Goal: Transaction & Acquisition: Purchase product/service

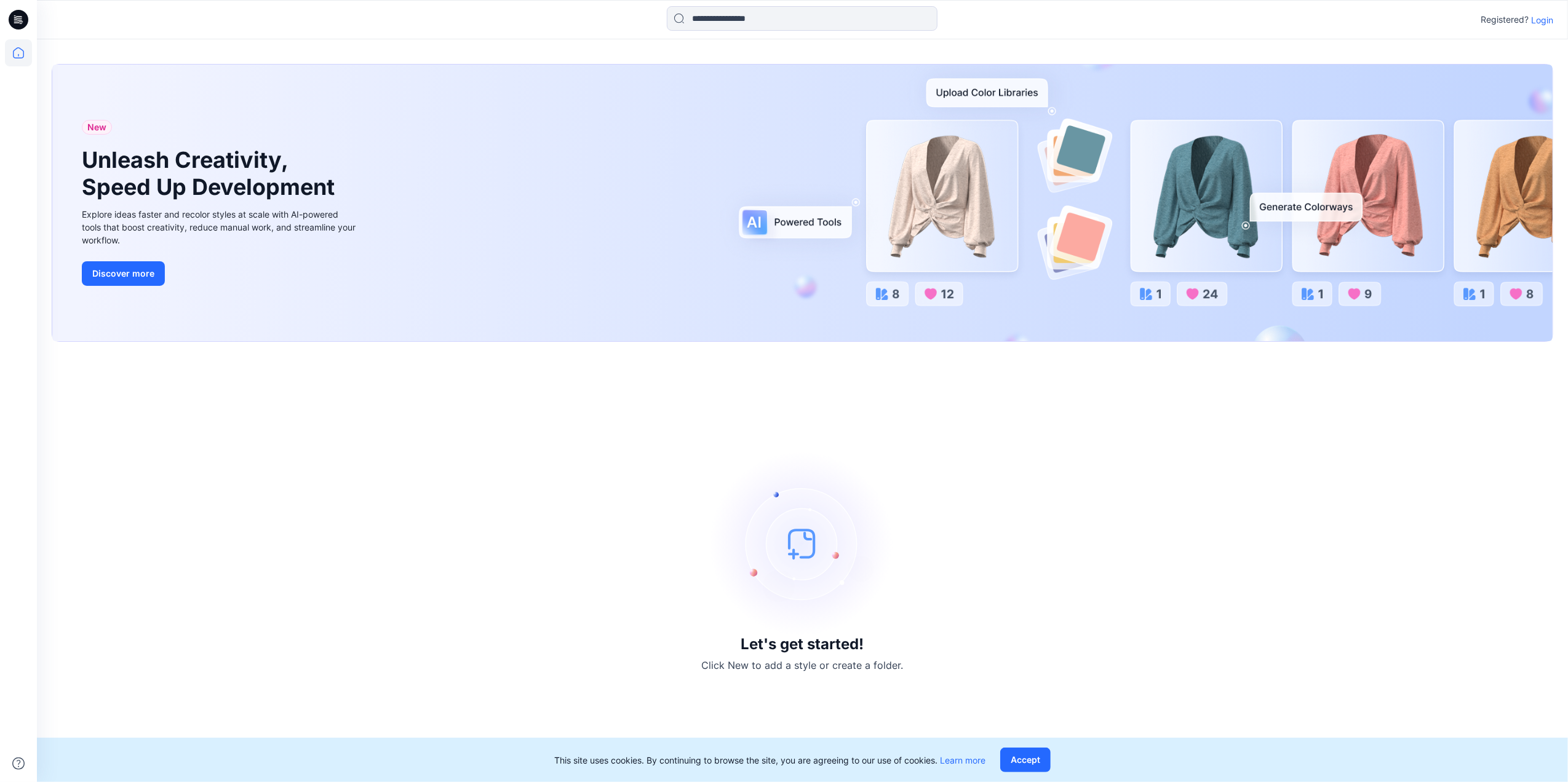
click at [1166, 21] on p "Login" at bounding box center [1542, 20] width 22 height 13
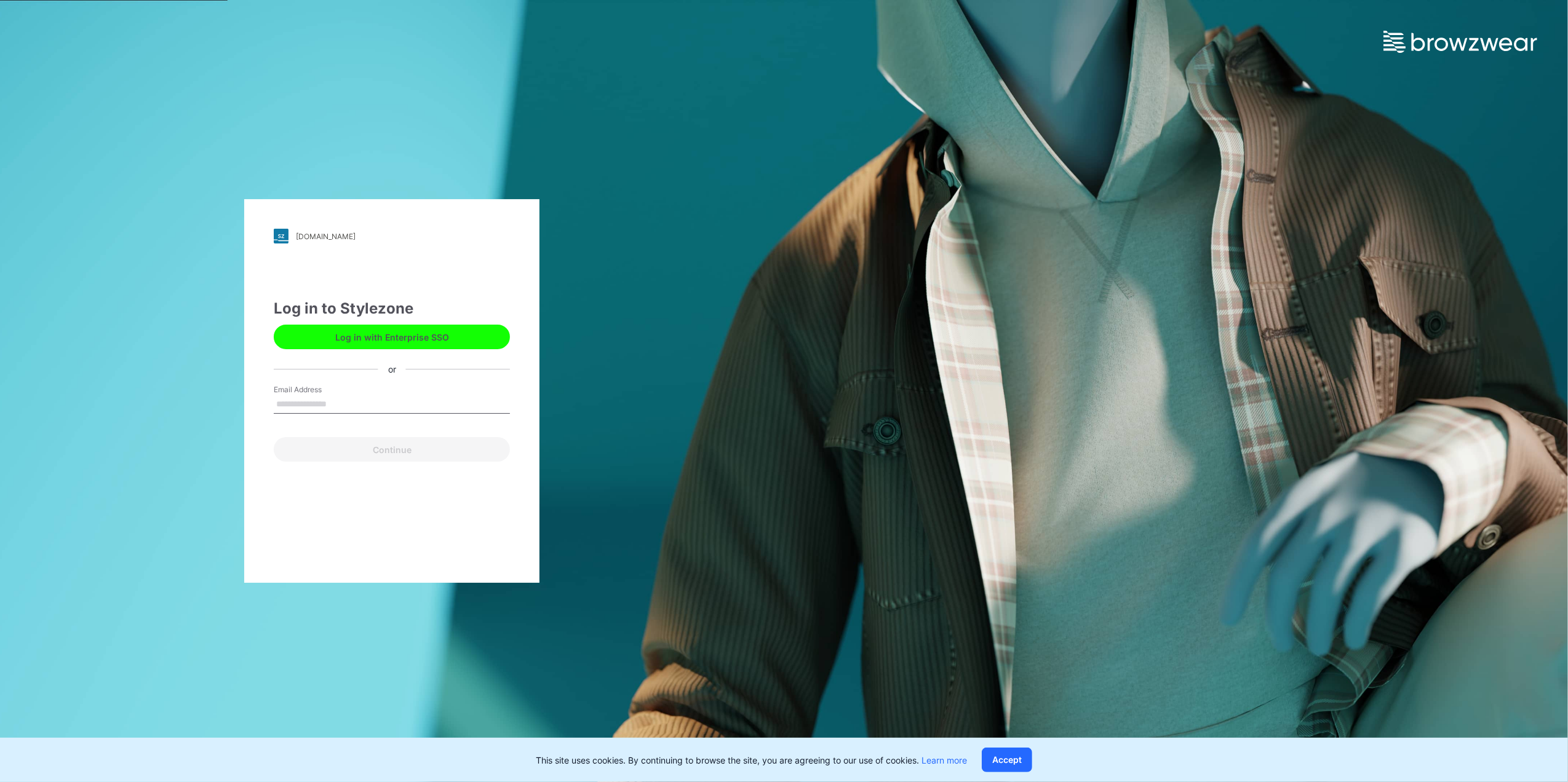
click at [357, 384] on label "Email Address" at bounding box center [316, 389] width 86 height 11
click at [357, 395] on input "Email Address" at bounding box center [391, 404] width 236 height 19
click at [320, 412] on input "Email Address" at bounding box center [391, 404] width 236 height 19
type input "**********"
click at [397, 448] on button "Continue" at bounding box center [391, 449] width 236 height 24
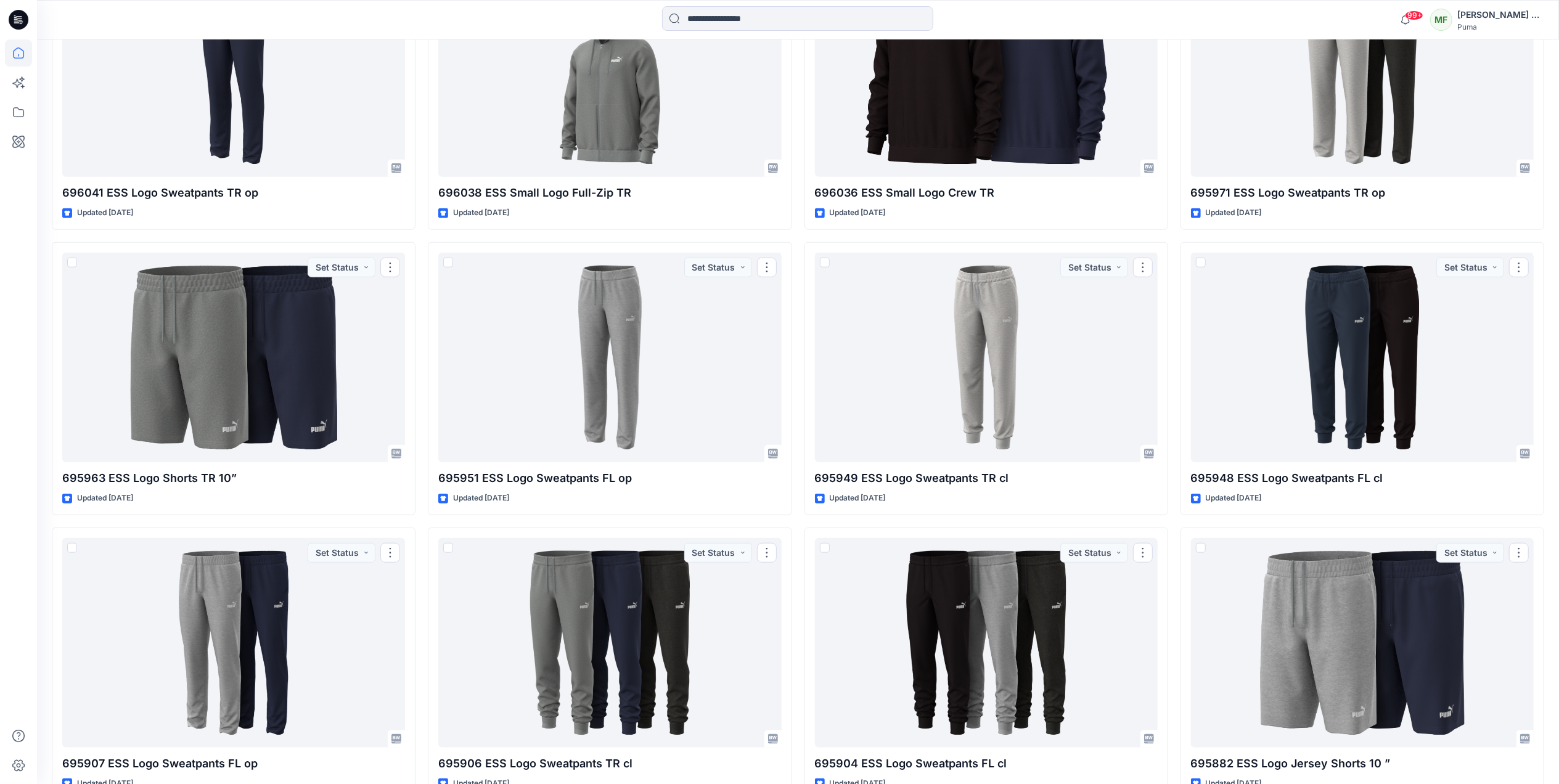
scroll to position [1172, 0]
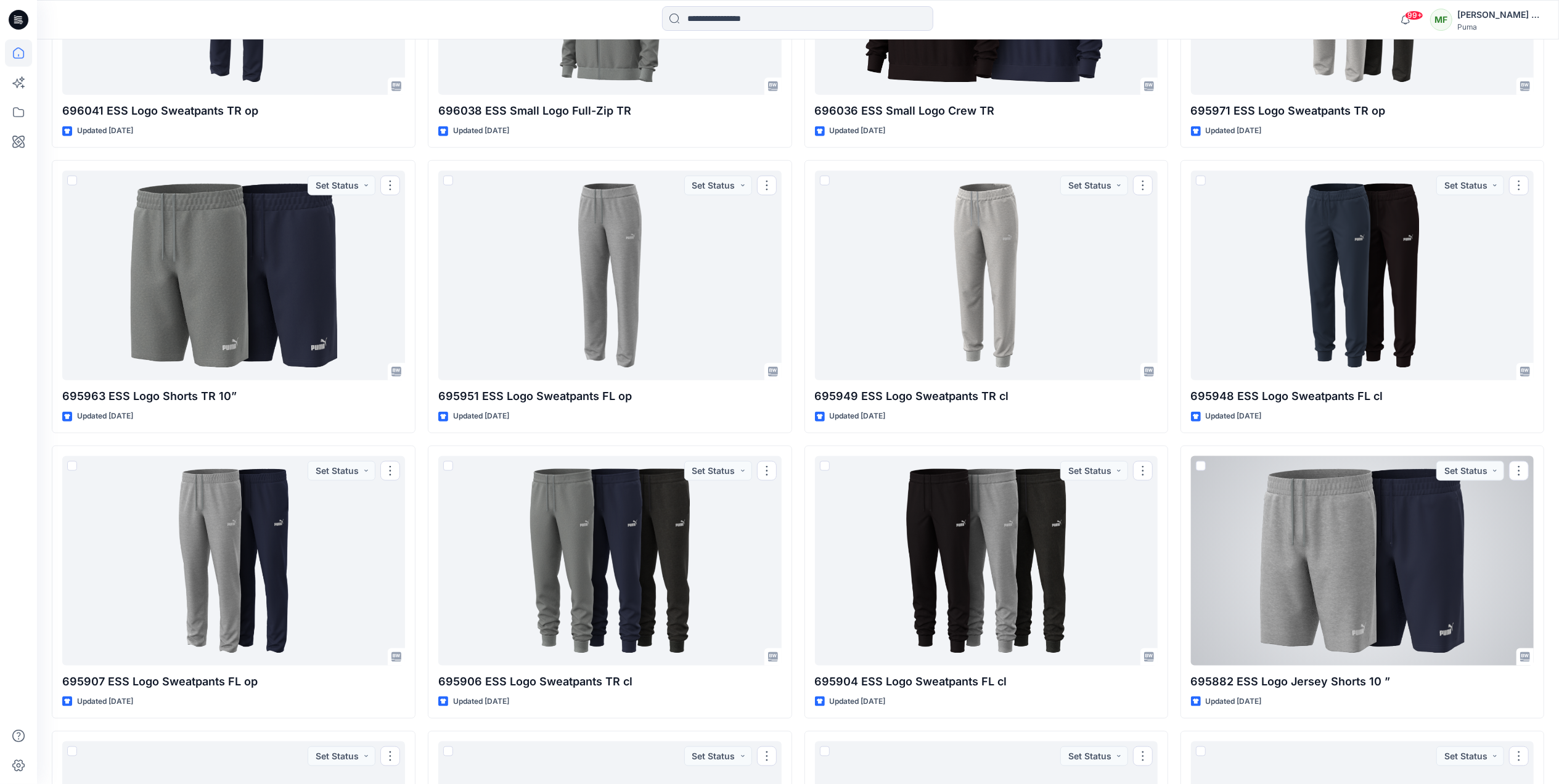
click at [1318, 526] on div at bounding box center [1363, 561] width 343 height 210
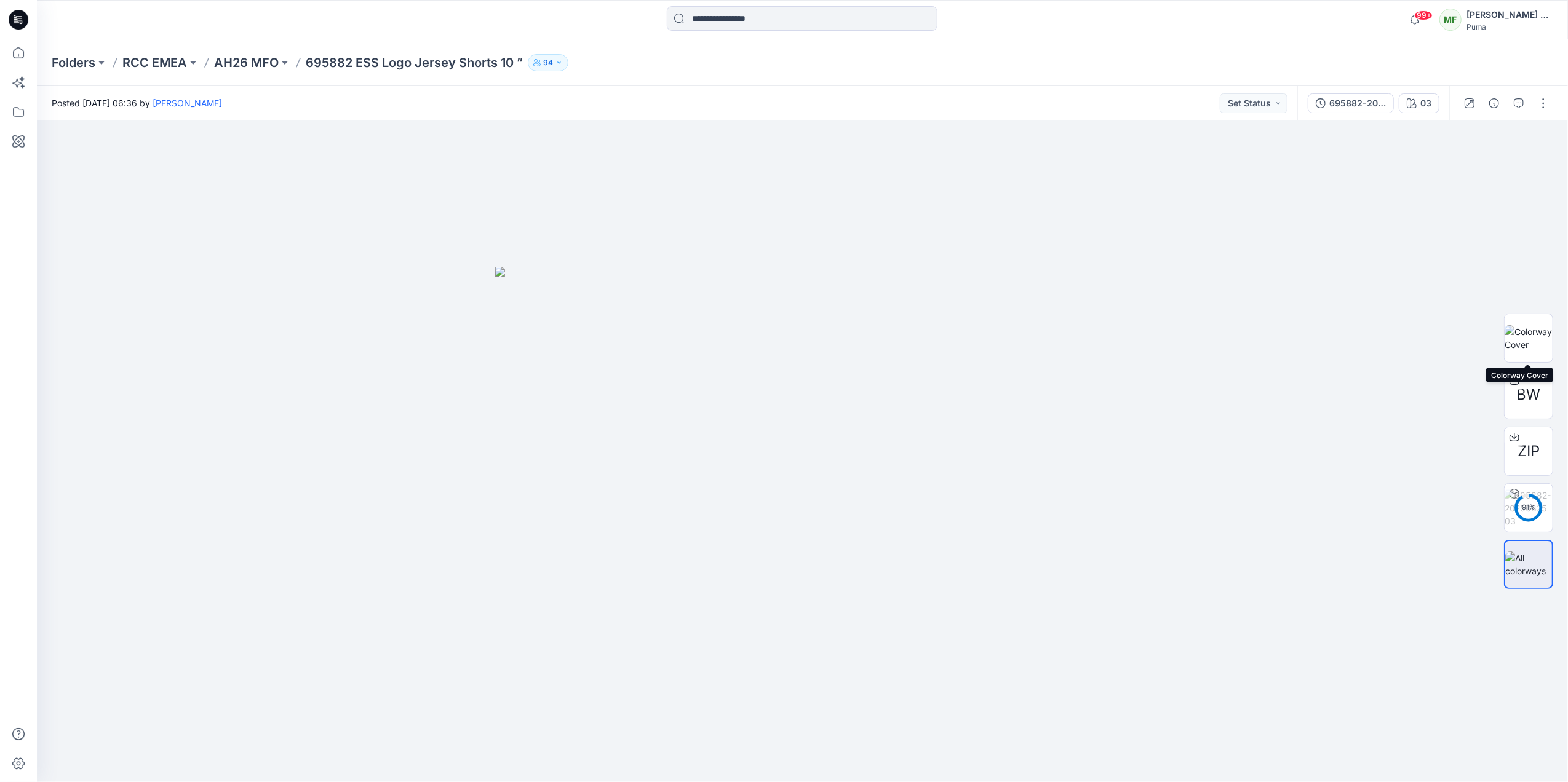
click at [1521, 346] on img at bounding box center [1528, 338] width 48 height 26
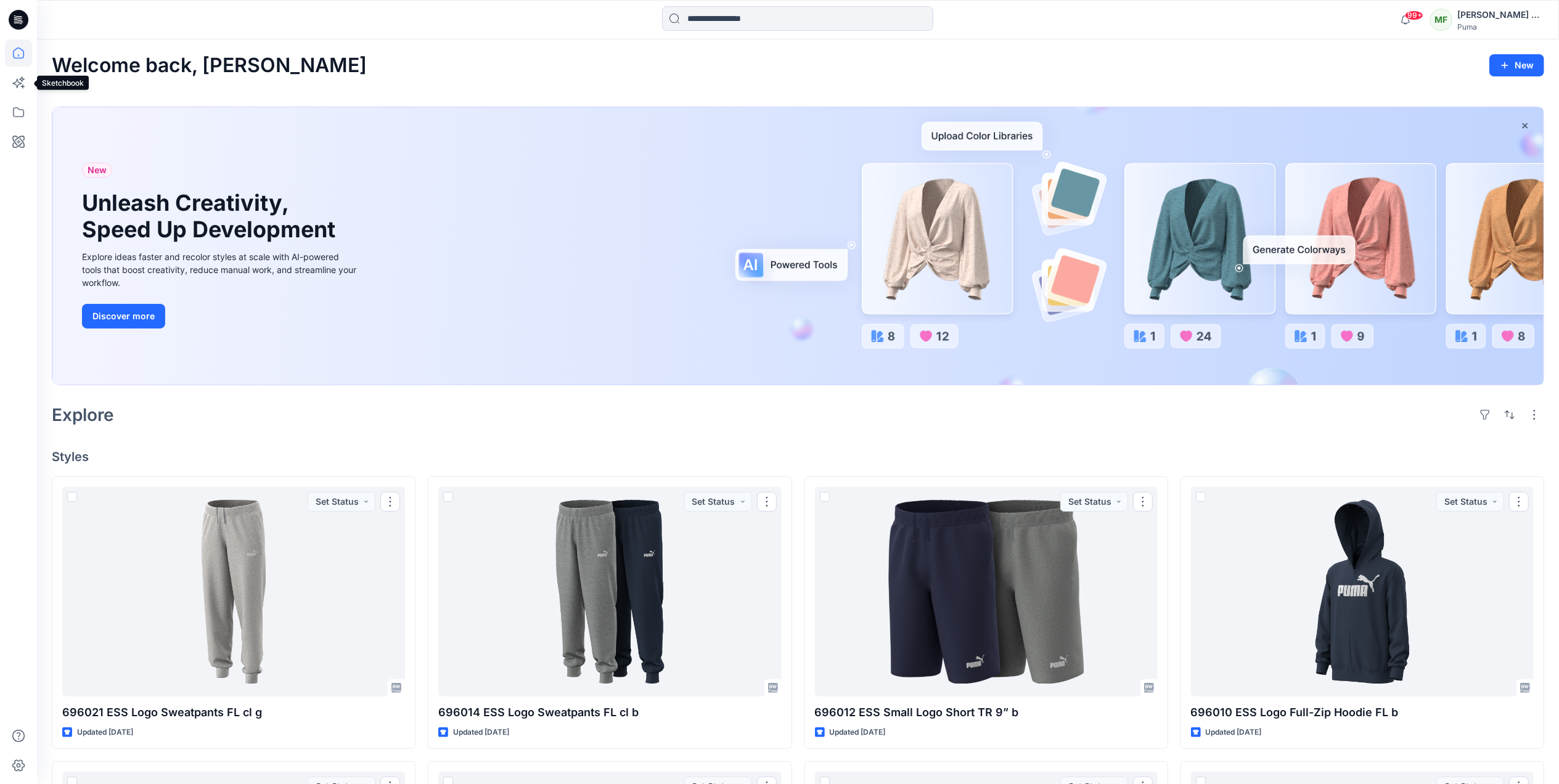
click at [21, 84] on icon at bounding box center [17, 83] width 9 height 9
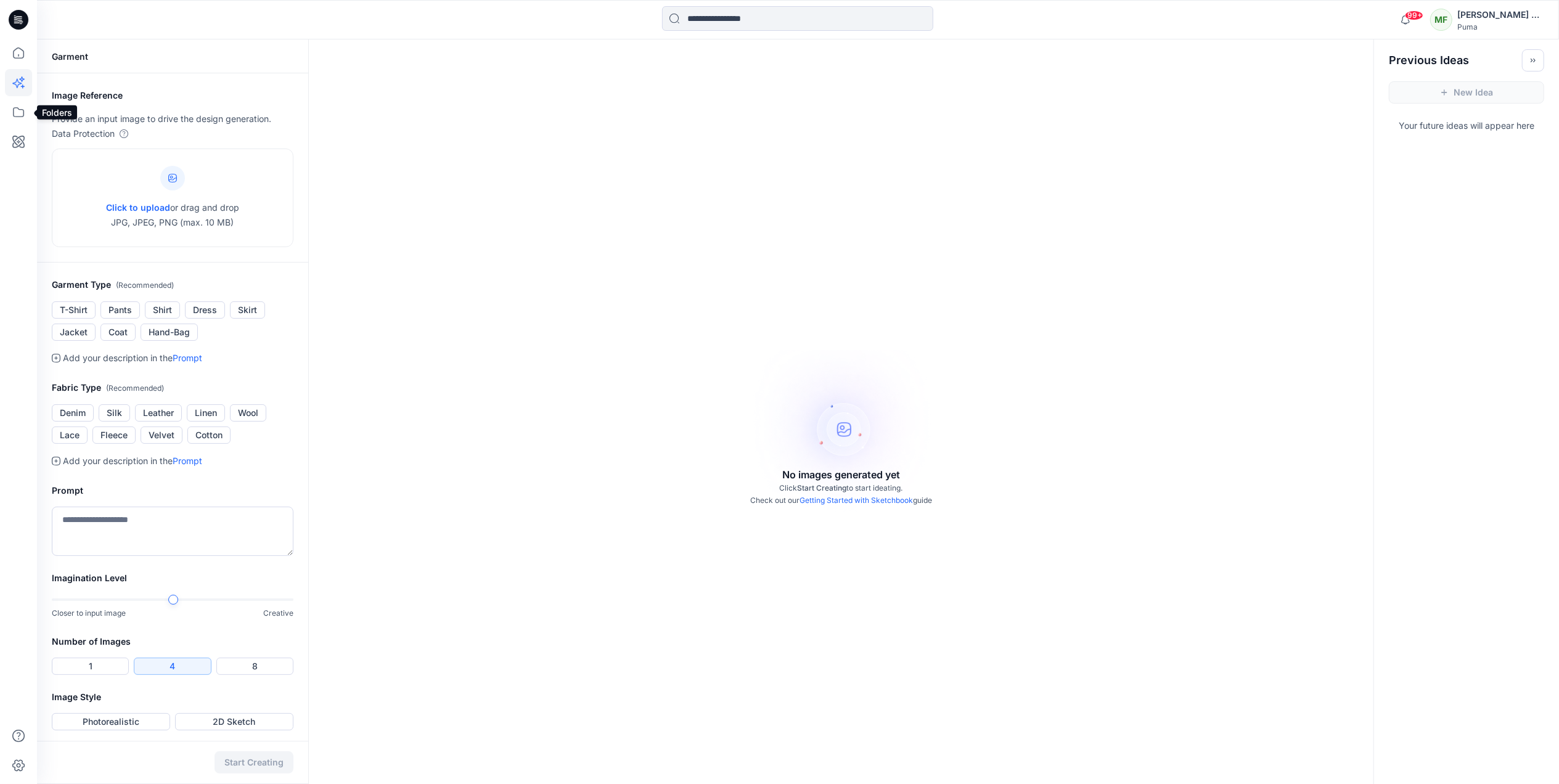
click at [21, 111] on icon at bounding box center [19, 112] width 27 height 27
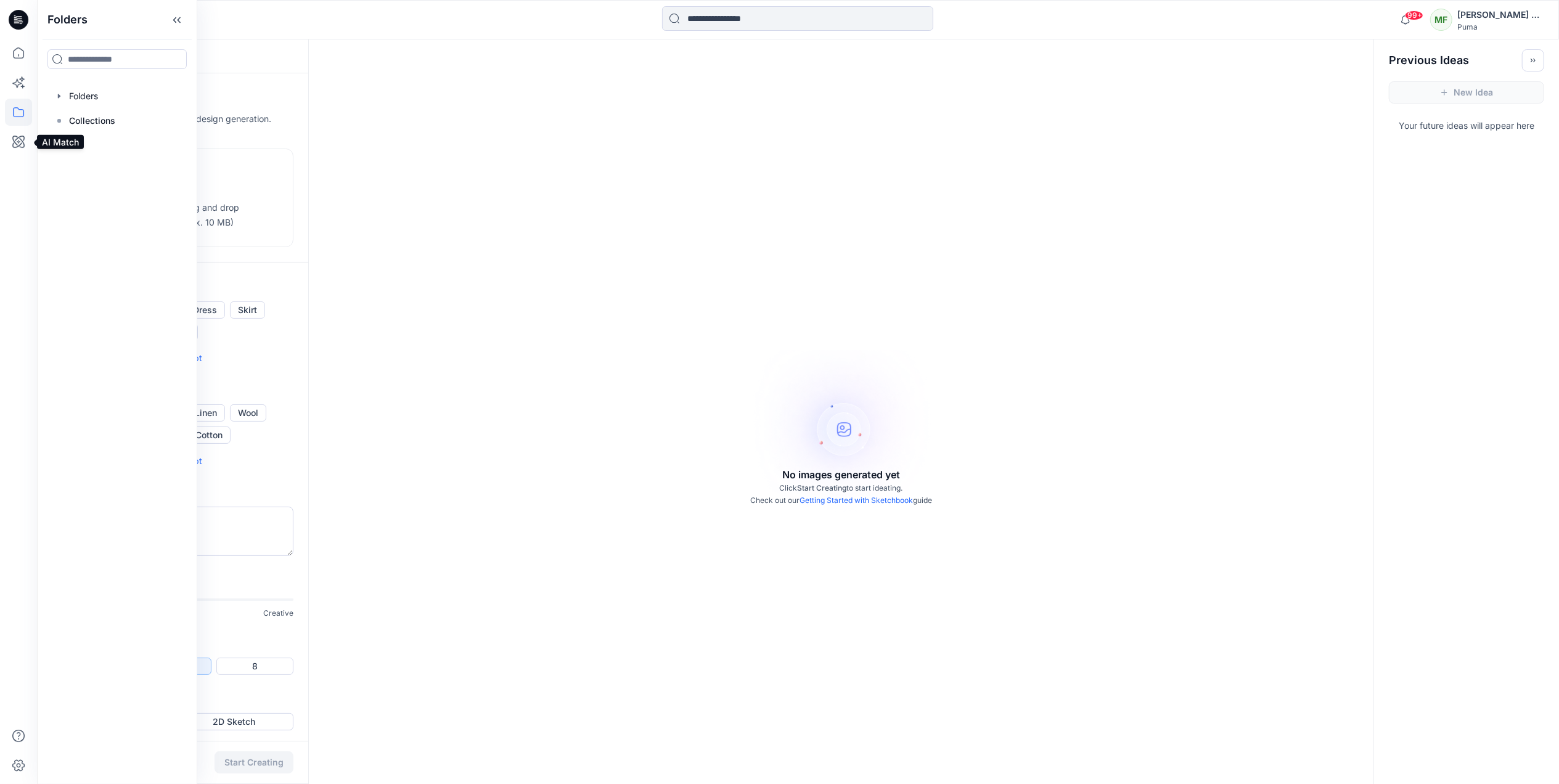
click at [21, 143] on icon at bounding box center [19, 142] width 27 height 27
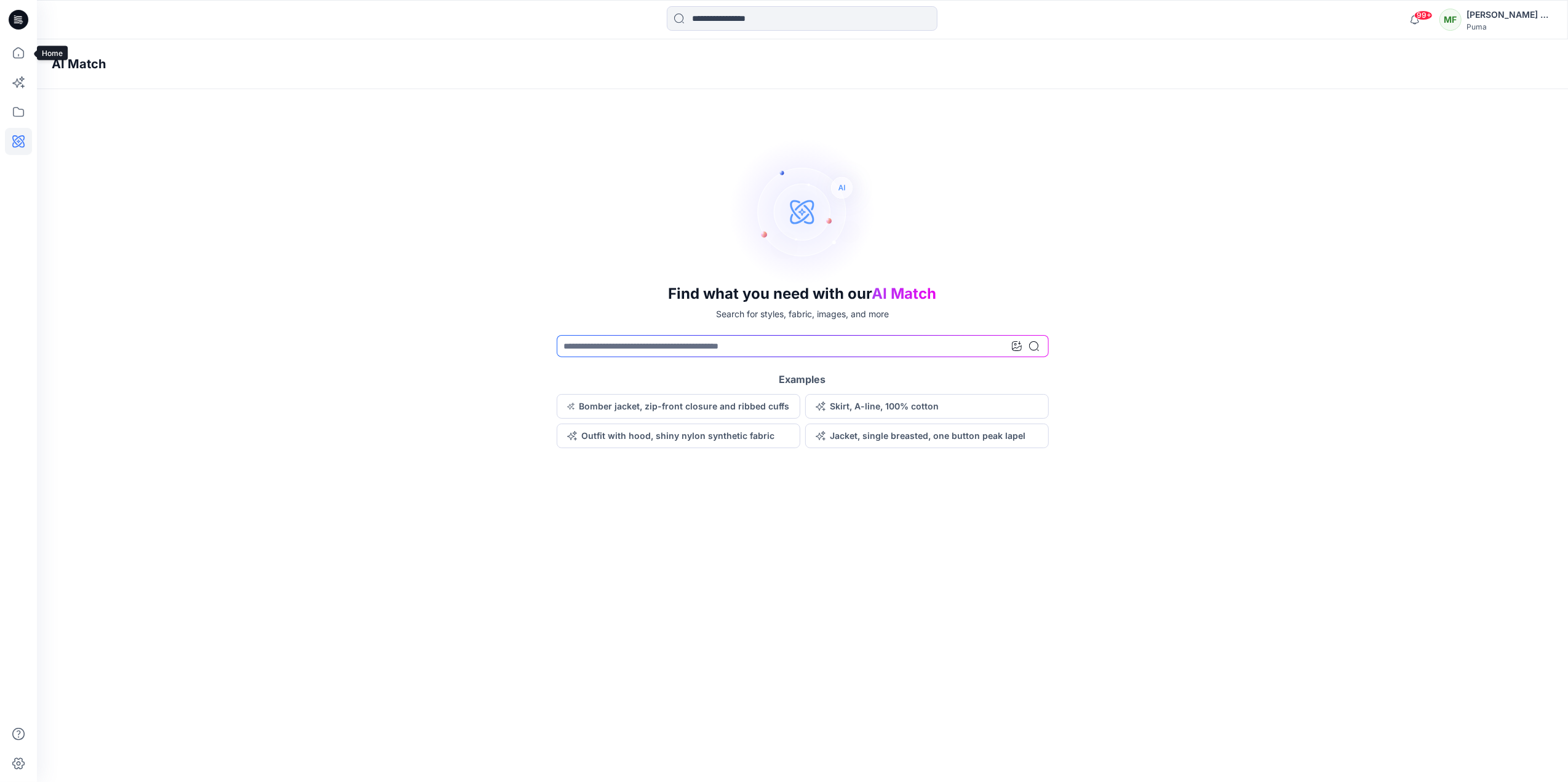
click at [24, 48] on icon at bounding box center [19, 52] width 27 height 27
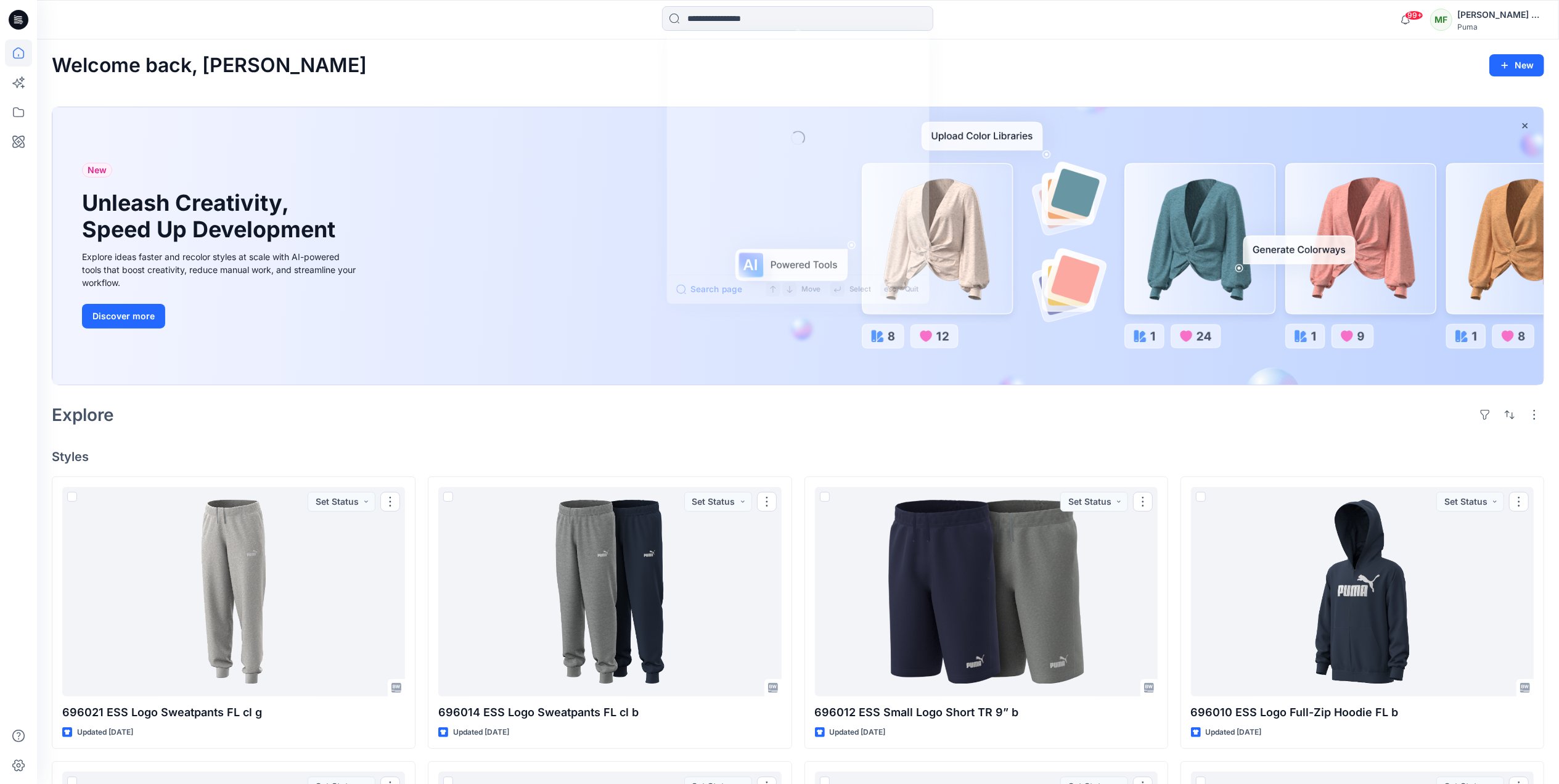
click at [790, 13] on input at bounding box center [798, 19] width 271 height 24
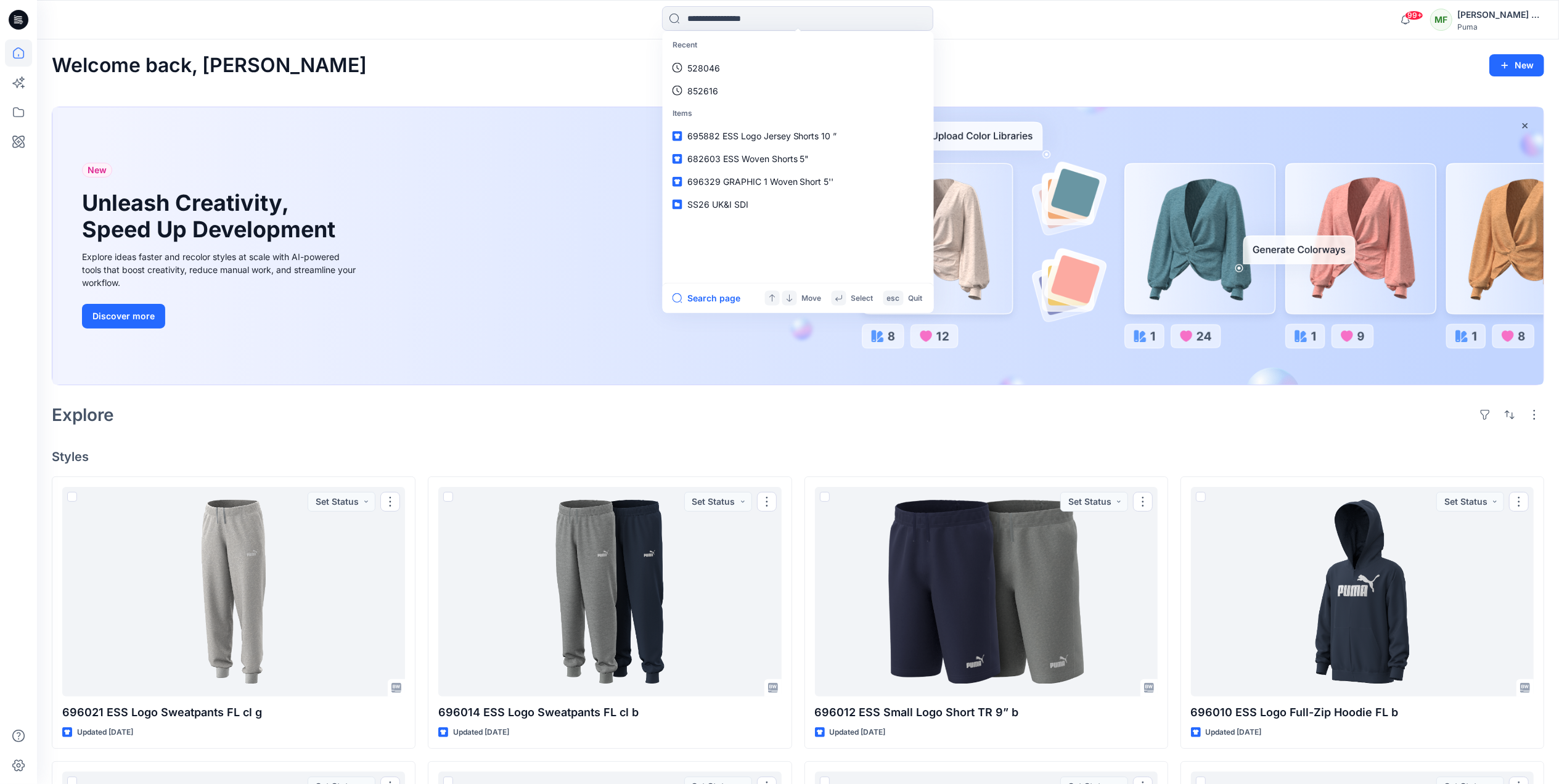
click at [773, 158] on span "682603 ESS Woven Shorts 5"" at bounding box center [748, 158] width 122 height 10
